Goal: Book appointment/travel/reservation

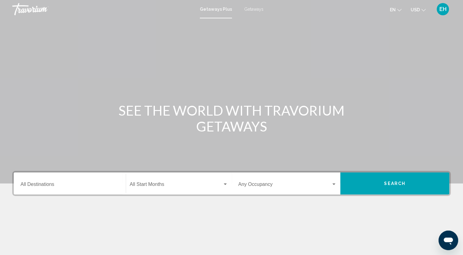
click at [79, 191] on div "Destination All Destinations" at bounding box center [69, 183] width 98 height 19
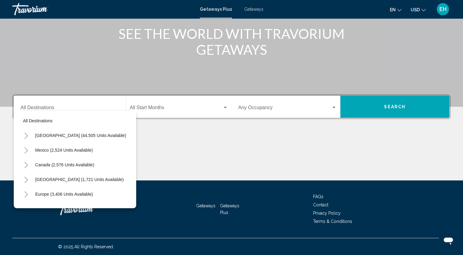
click at [118, 98] on div "Destination All Destinations" at bounding box center [69, 106] width 98 height 19
click at [124, 69] on div "Main content" at bounding box center [231, 14] width 463 height 183
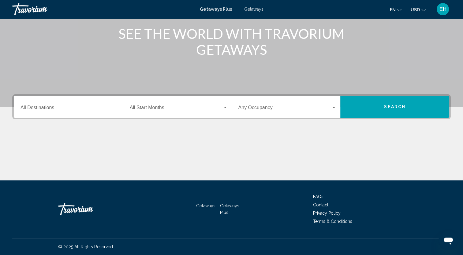
click at [124, 69] on div "Main content" at bounding box center [231, 14] width 463 height 183
